Goal: Task Accomplishment & Management: Complete application form

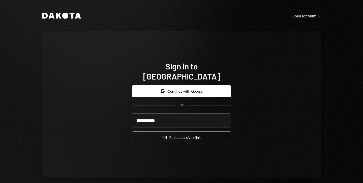
type input "**********"
click at [132, 131] on button "Email Request a sign in link" at bounding box center [181, 137] width 99 height 12
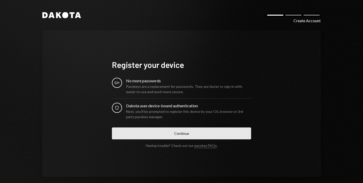
click at [183, 134] on button "Continue" at bounding box center [181, 133] width 139 height 12
click at [174, 135] on button "Continue" at bounding box center [181, 133] width 139 height 12
click at [173, 133] on button "Continue" at bounding box center [181, 133] width 139 height 12
click at [174, 135] on button "Continue" at bounding box center [181, 133] width 139 height 12
click at [179, 129] on button "Continue" at bounding box center [181, 133] width 139 height 12
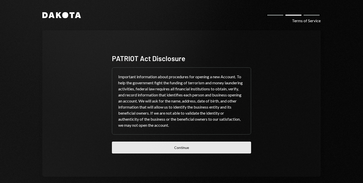
click at [179, 146] on button "Continue" at bounding box center [181, 147] width 139 height 12
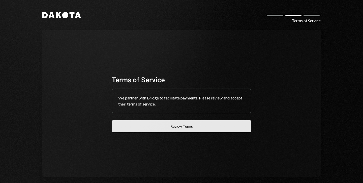
click at [177, 129] on button "Review Terms" at bounding box center [181, 126] width 139 height 12
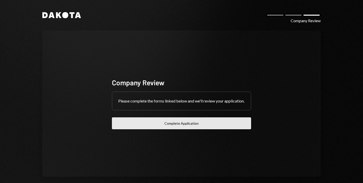
click at [160, 126] on button "Complete Application" at bounding box center [181, 123] width 139 height 12
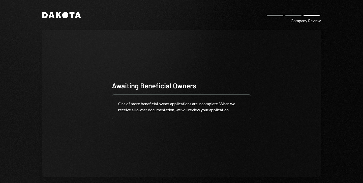
click at [145, 112] on div "One of more beneficial owner applications are incomplete. When we receive all o…" at bounding box center [181, 107] width 139 height 24
click at [153, 86] on div "Awaiting Beneficial Owners" at bounding box center [181, 86] width 139 height 10
click at [71, 18] on icon "Dakota" at bounding box center [61, 15] width 39 height 6
click at [73, 16] on icon "Dakota" at bounding box center [61, 15] width 39 height 6
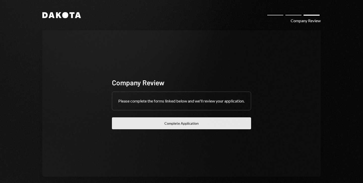
click at [171, 129] on button "Complete Application" at bounding box center [181, 123] width 139 height 12
click at [152, 128] on button "Complete Application" at bounding box center [181, 123] width 139 height 12
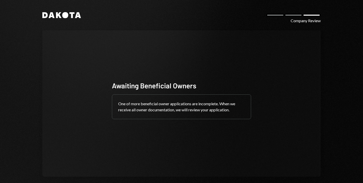
scroll to position [6, 0]
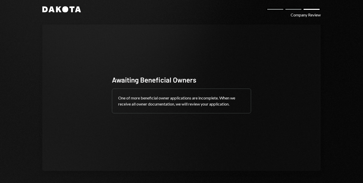
click at [293, 10] on div at bounding box center [293, 9] width 18 height 3
click at [281, 9] on div at bounding box center [275, 9] width 18 height 3
click at [79, 16] on div "Dakota Company Review Awaiting Beneficial Owners One of more beneficial owner a…" at bounding box center [181, 88] width 303 height 189
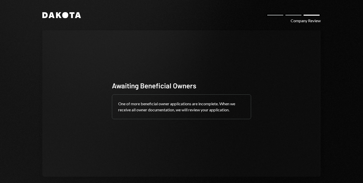
scroll to position [6, 0]
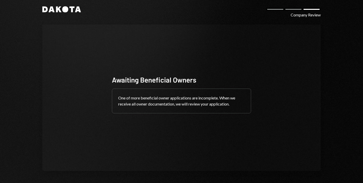
click at [69, 9] on icon "Dakota" at bounding box center [61, 9] width 39 height 6
